Goal: Find specific page/section: Find specific page/section

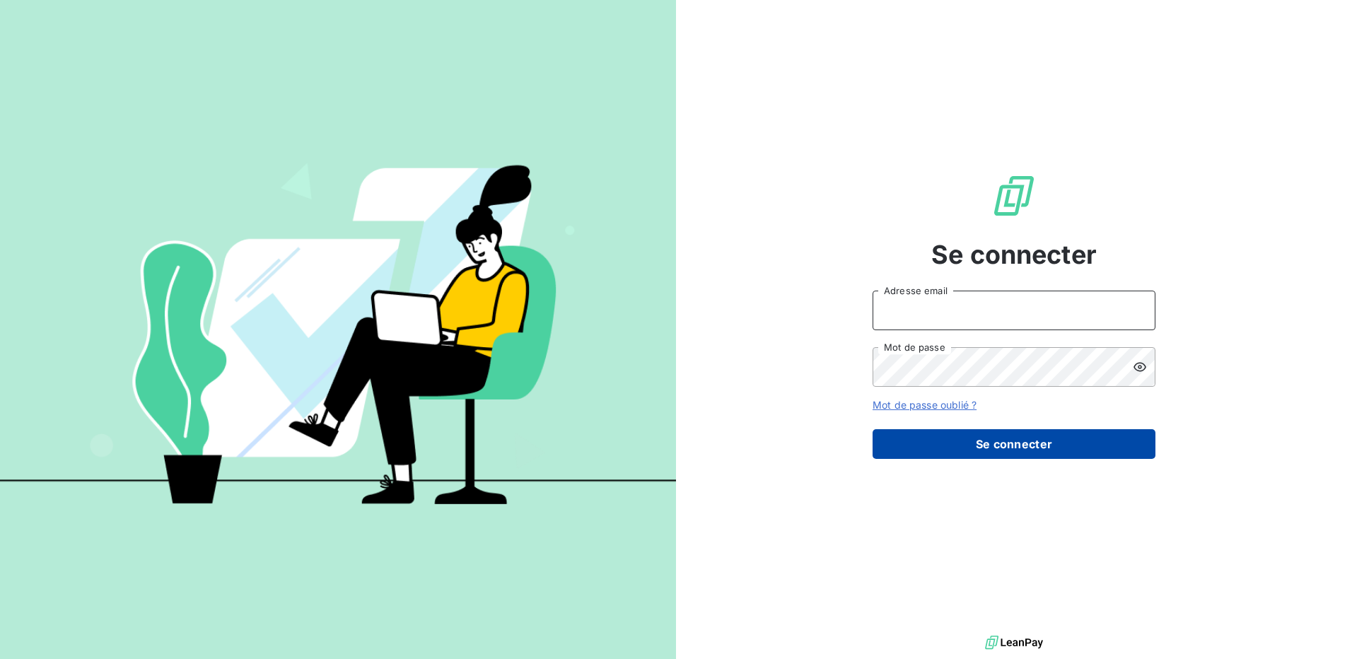
type input "[EMAIL_ADDRESS][DOMAIN_NAME]"
click at [993, 440] on button "Se connecter" at bounding box center [1014, 444] width 283 height 30
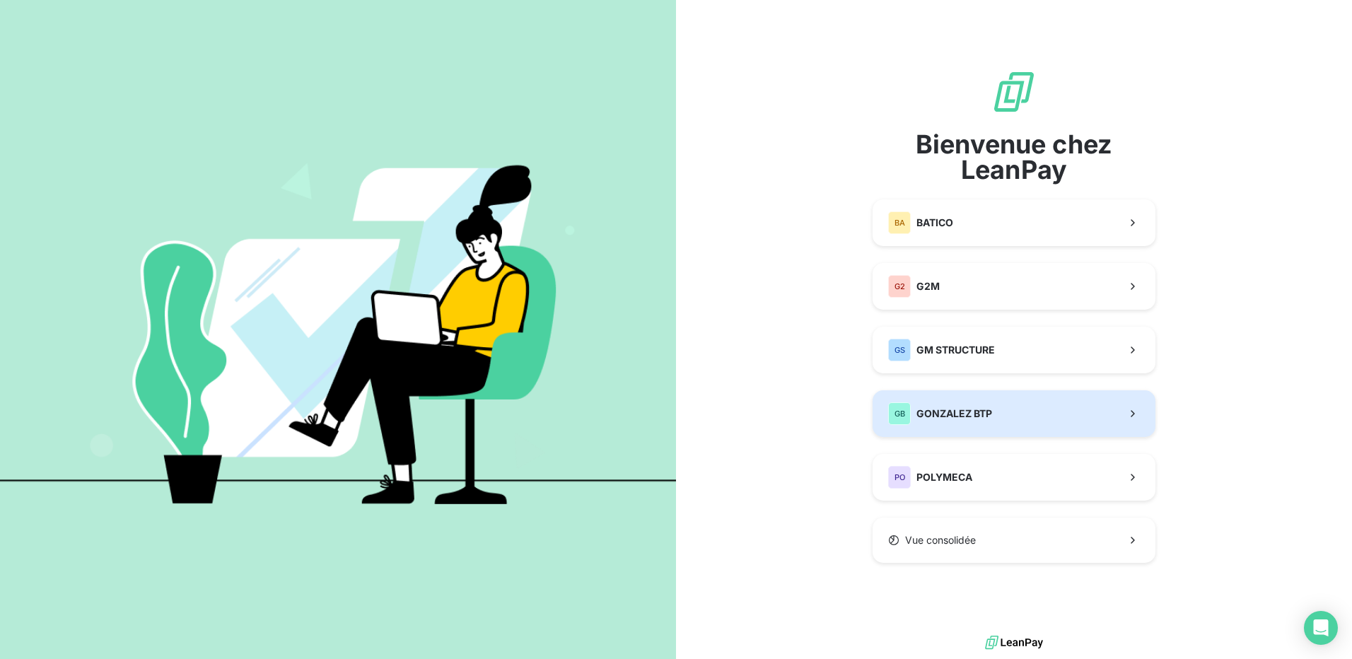
click at [950, 424] on div "GB GONZALEZ BTP" at bounding box center [940, 413] width 104 height 23
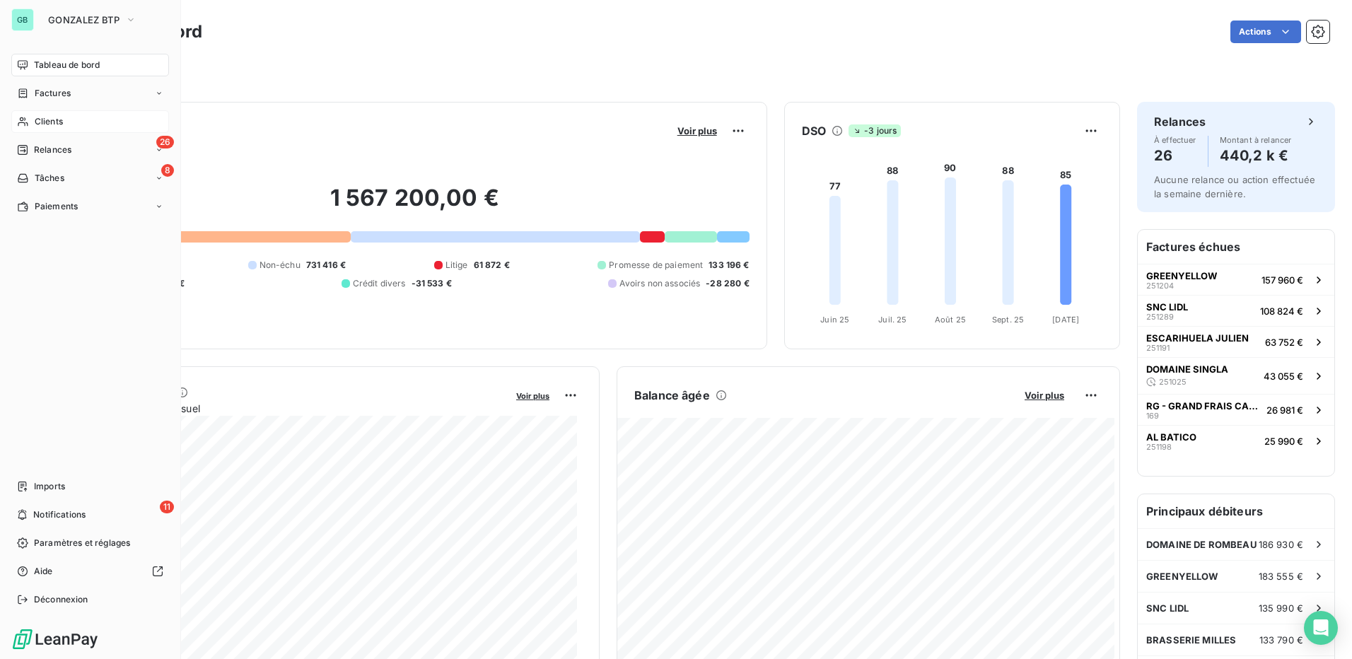
click at [43, 117] on span "Clients" at bounding box center [49, 121] width 28 height 13
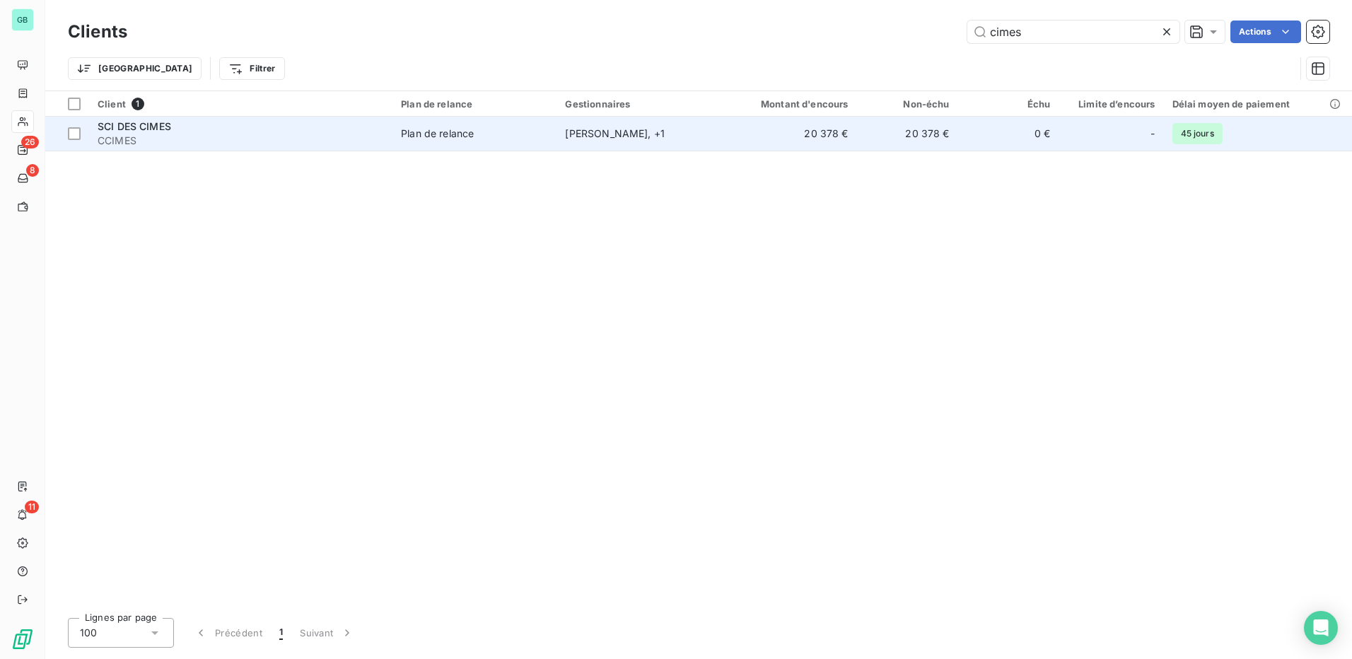
type input "cimes"
click at [120, 123] on span "SCI DES CIMES" at bounding box center [135, 126] width 74 height 12
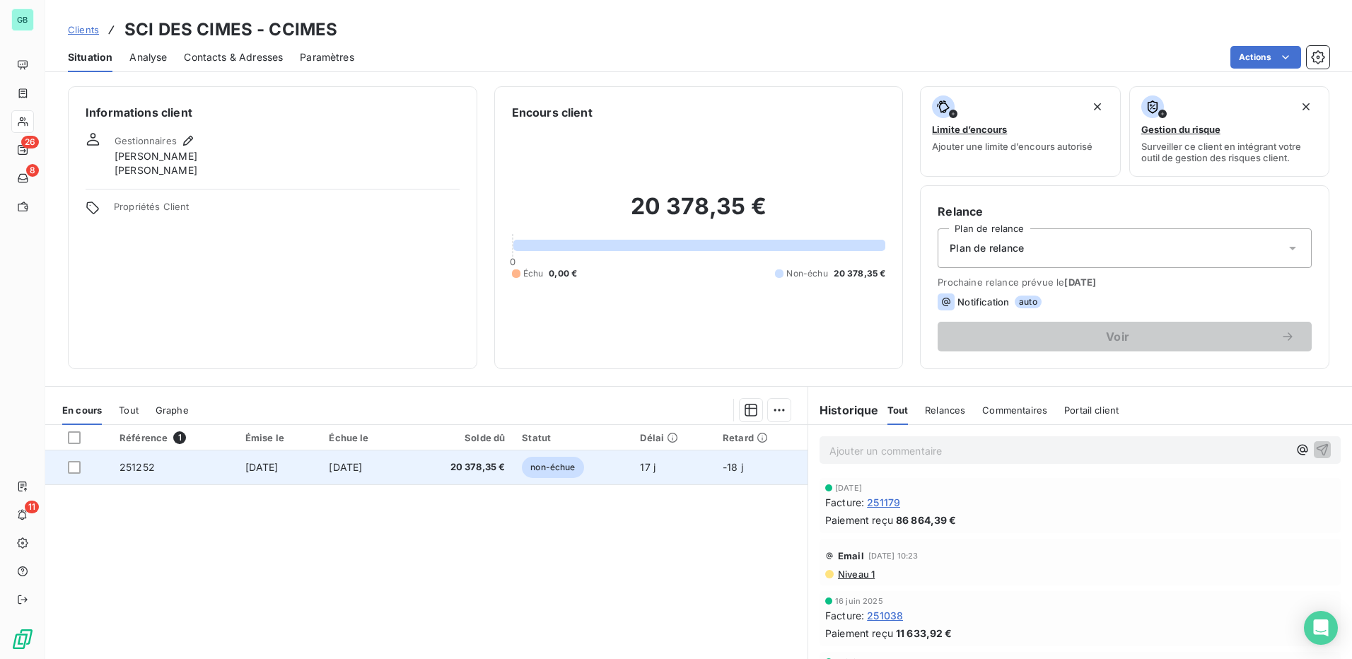
click at [132, 468] on span "251252" at bounding box center [137, 467] width 35 height 12
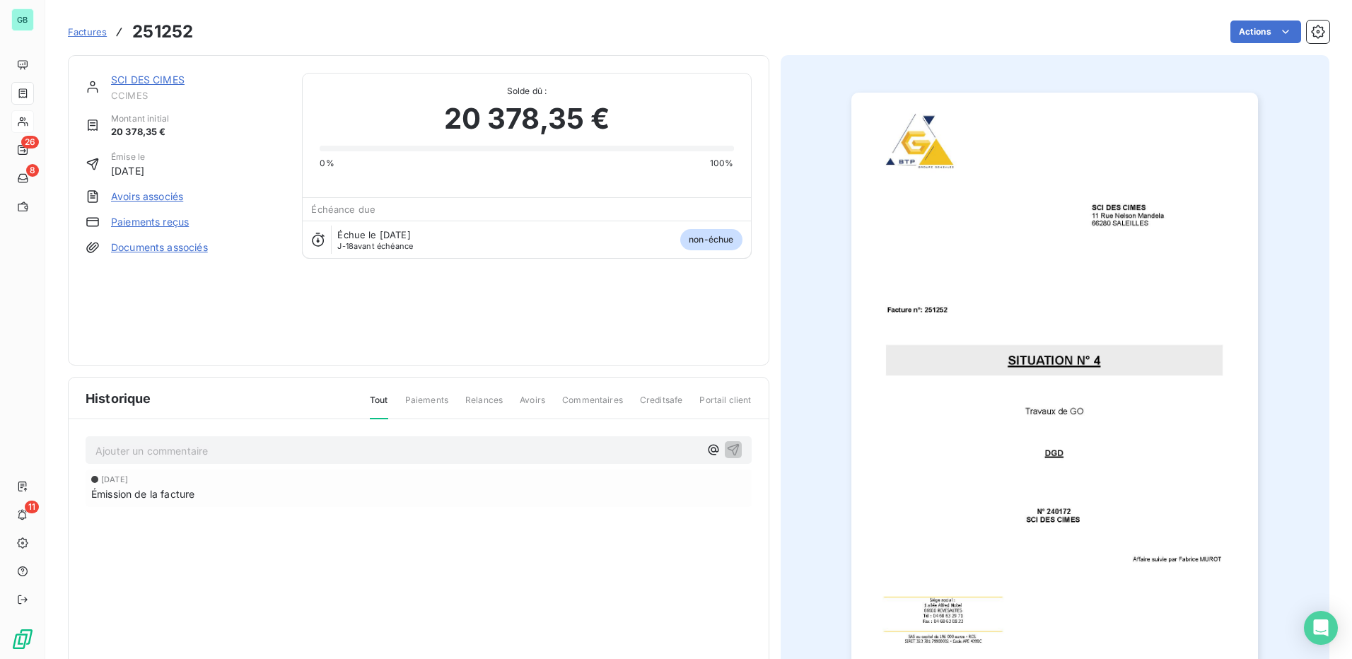
click at [1077, 202] on img "button" at bounding box center [1055, 381] width 407 height 576
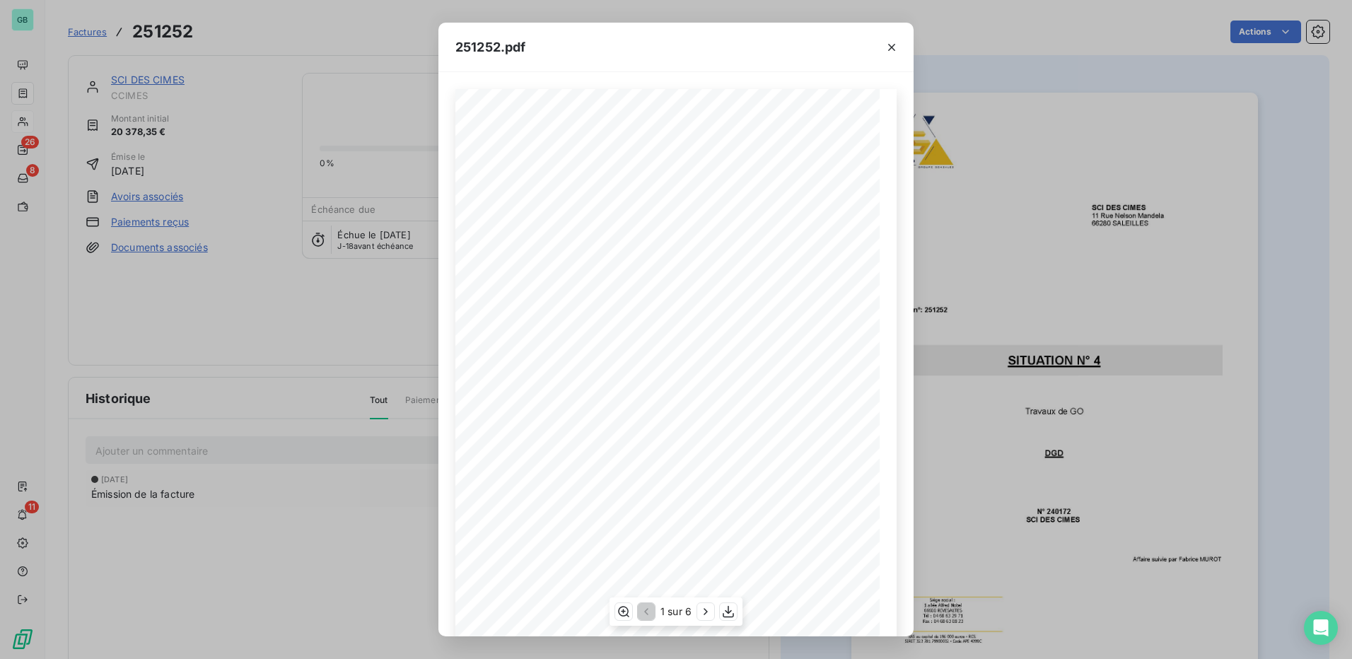
scroll to position [69, 0]
click at [705, 610] on icon "button" at bounding box center [706, 612] width 4 height 6
click at [705, 610] on icon "button" at bounding box center [707, 612] width 14 height 14
click at [890, 45] on icon "button" at bounding box center [891, 47] width 7 height 7
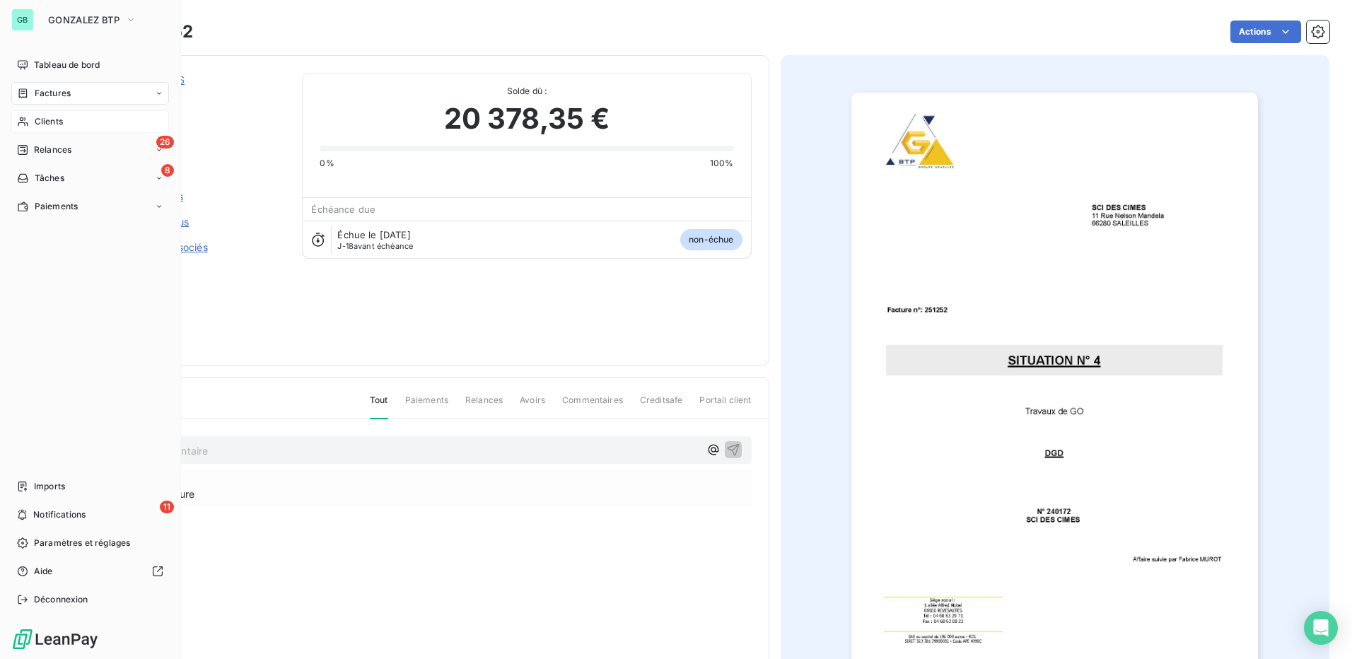
click at [20, 21] on div "GB" at bounding box center [22, 19] width 23 height 23
click at [93, 16] on span "GONZALEZ BTP" at bounding box center [83, 19] width 71 height 11
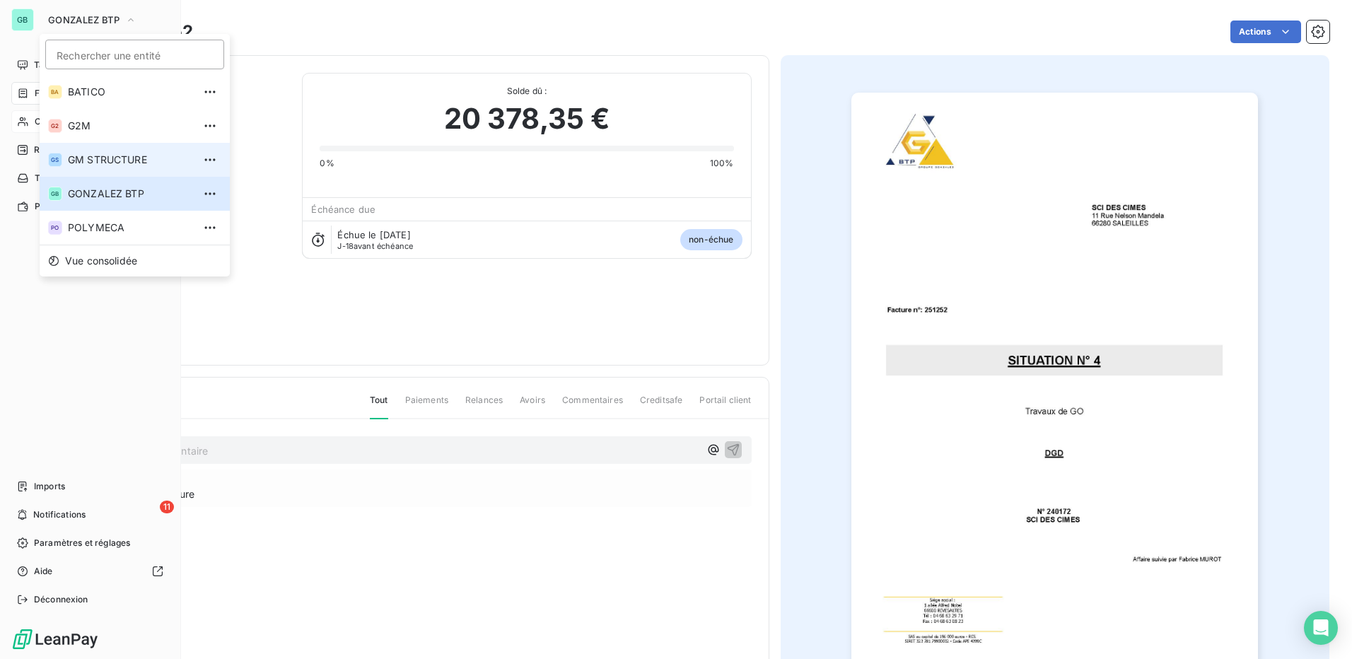
click at [90, 159] on span "GM STRUCTURE" at bounding box center [130, 160] width 125 height 14
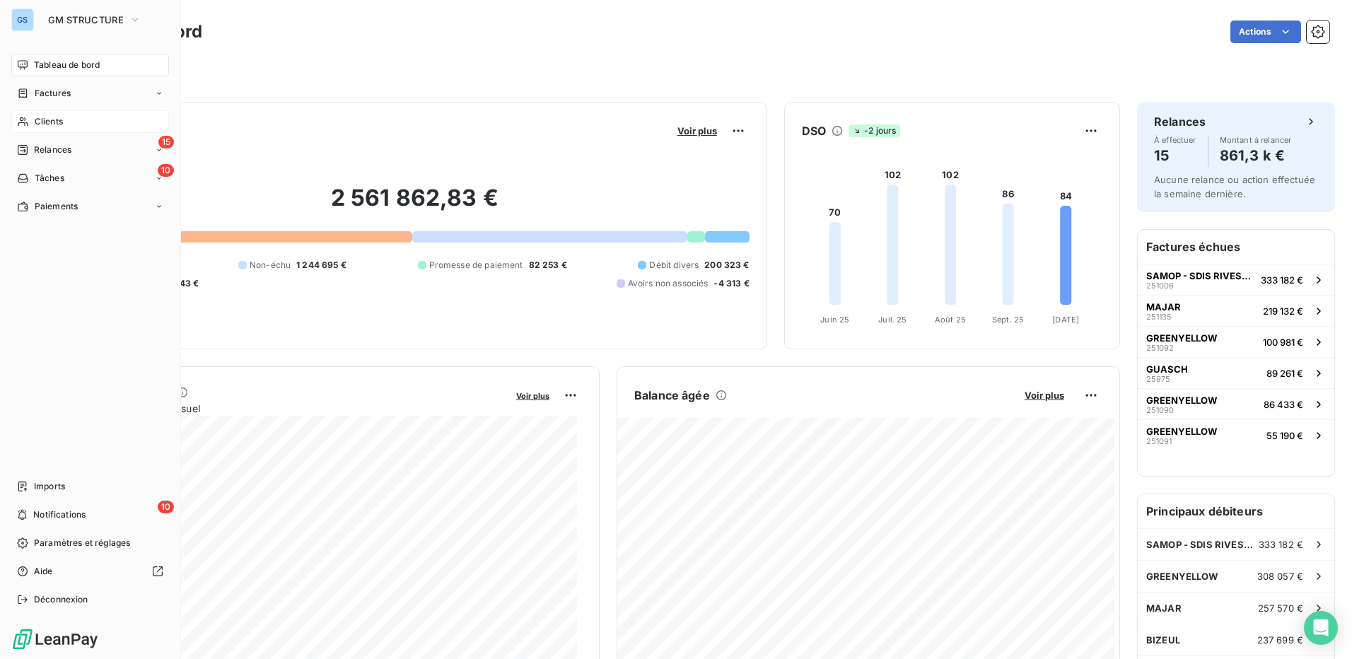
click at [54, 122] on span "Clients" at bounding box center [49, 121] width 28 height 13
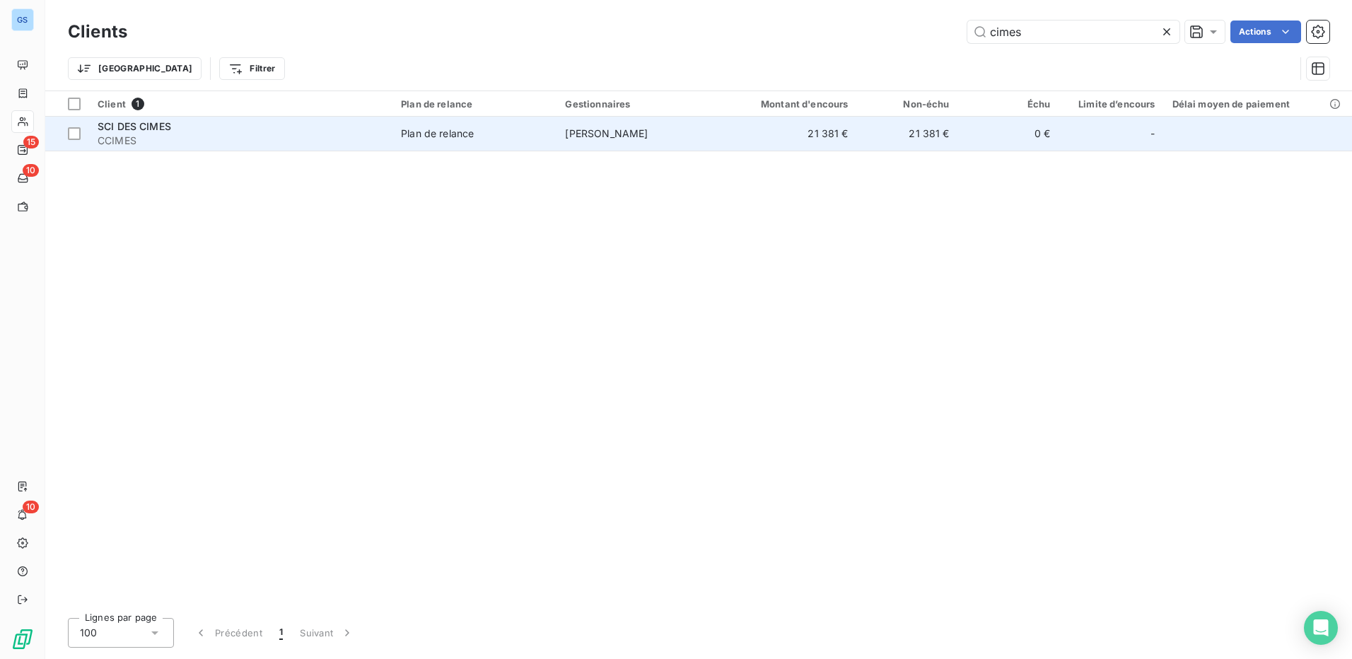
click at [123, 131] on span "SCI DES CIMES" at bounding box center [135, 126] width 74 height 12
